Goal: Task Accomplishment & Management: Manage account settings

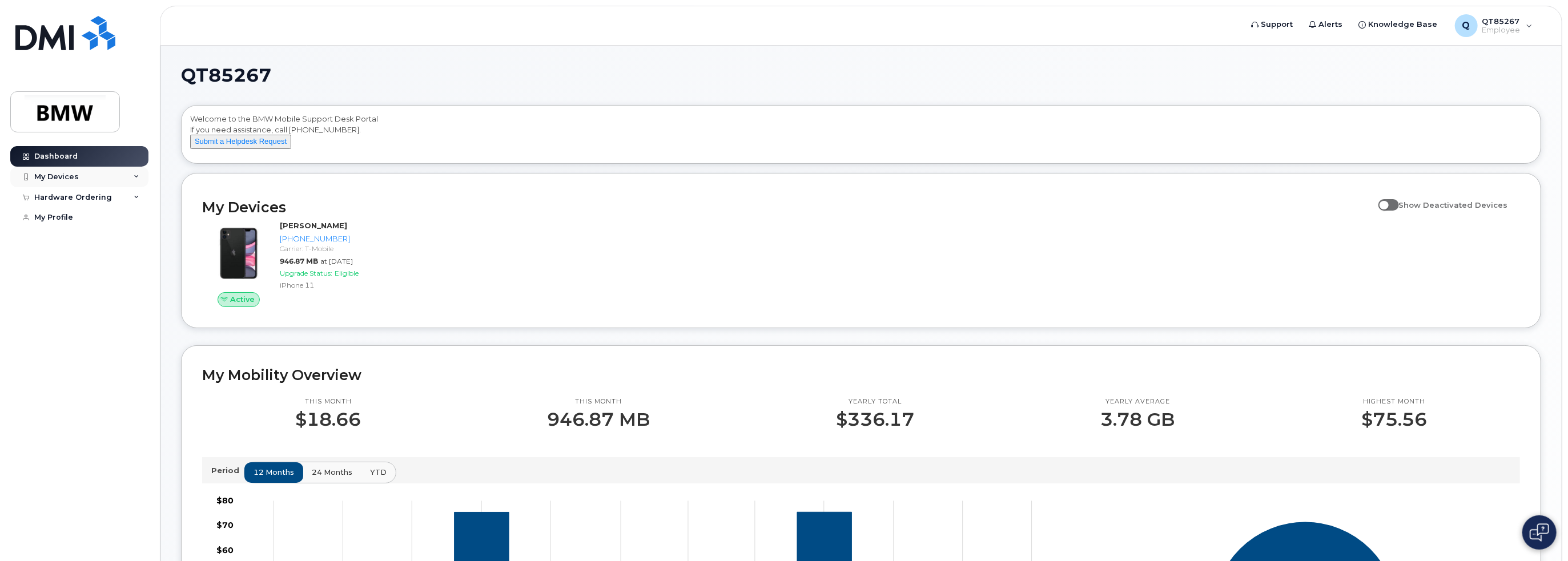
scroll to position [57, 0]
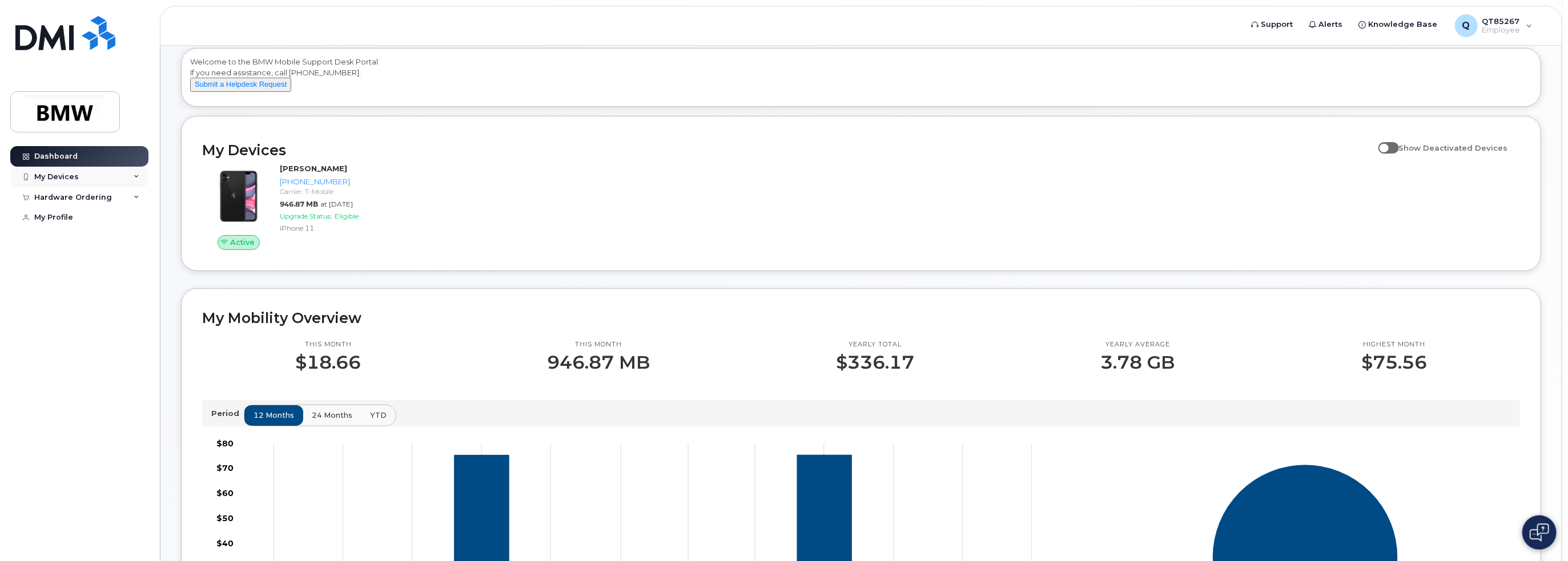
click at [74, 173] on div "My Devices" at bounding box center [57, 176] width 45 height 9
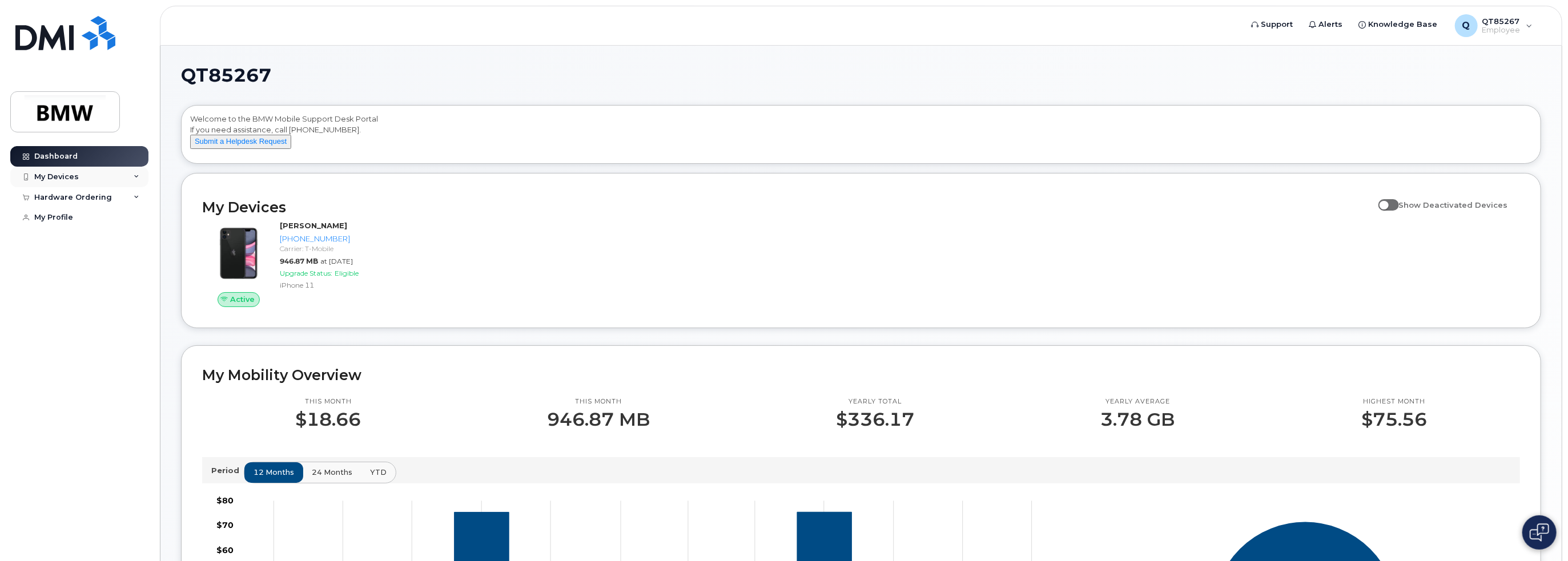
click at [134, 178] on icon at bounding box center [136, 177] width 6 height 6
click at [133, 199] on div "Hardware Ordering" at bounding box center [80, 197] width 138 height 20
click at [131, 216] on link "My Profile" at bounding box center [80, 217] width 138 height 20
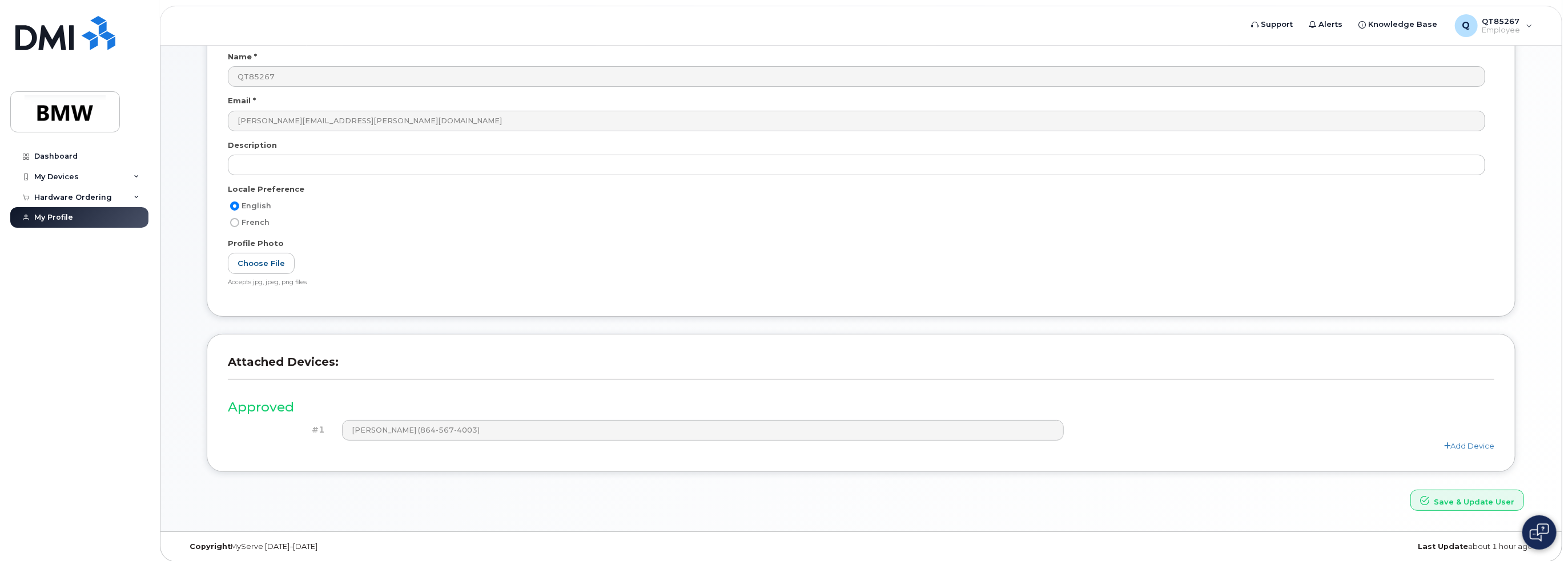
scroll to position [115, 0]
